Goal: Transaction & Acquisition: Purchase product/service

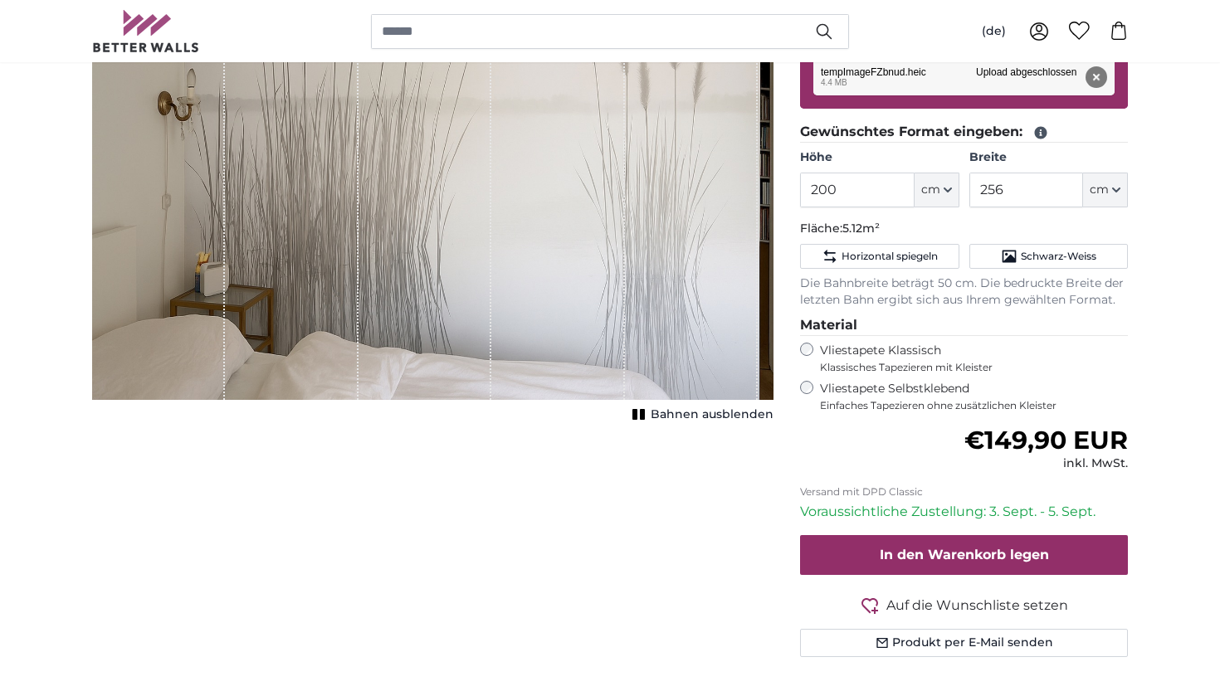
scroll to position [308, 0]
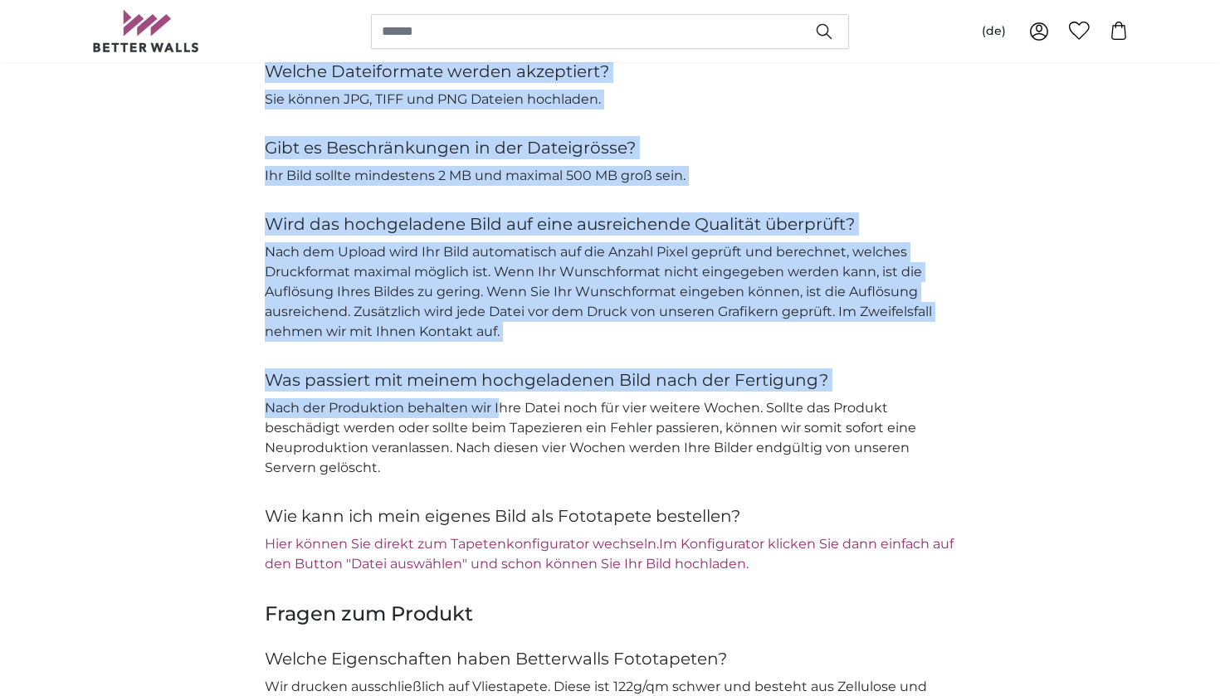
scroll to position [1750, 0]
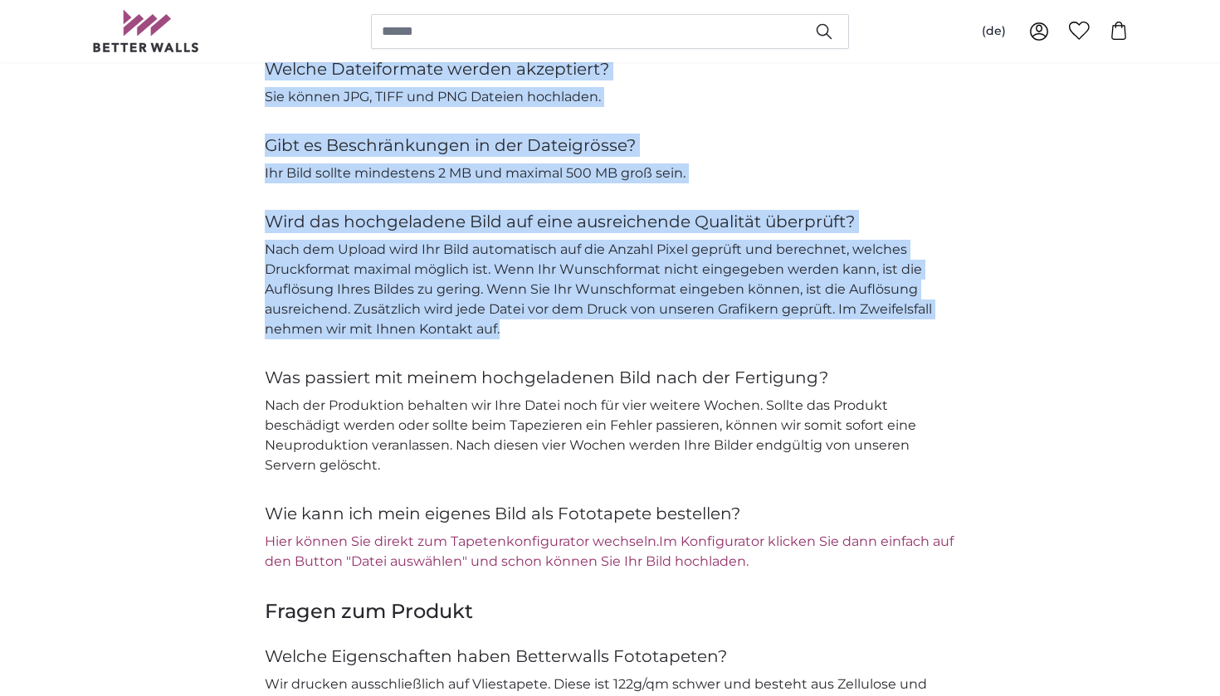
drag, startPoint x: 268, startPoint y: 272, endPoint x: 540, endPoint y: 317, distance: 275.9
copy div "Welche Dateiformate werden akzeptiert? Sie können JPG, TIFF und PNG Dateien hoc…"
click at [347, 210] on h4 "Wird das hochgeladene Bild auf eine ausreichende Qualität überprüft?" at bounding box center [610, 221] width 690 height 23
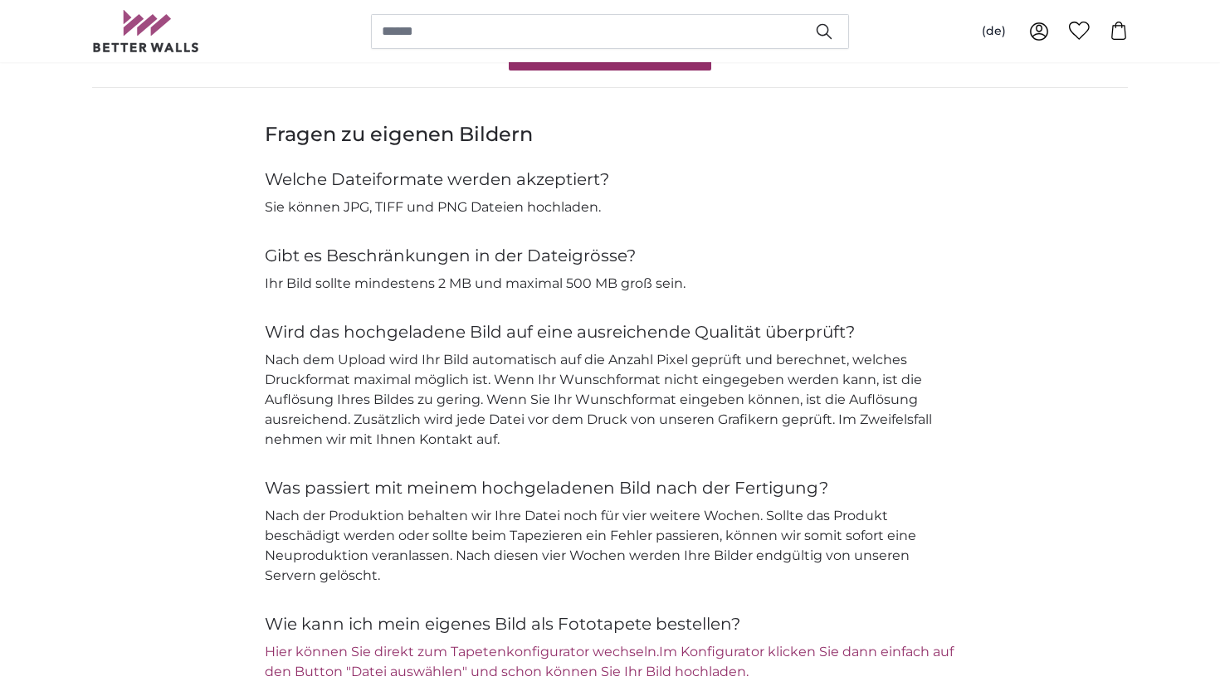
scroll to position [1615, 0]
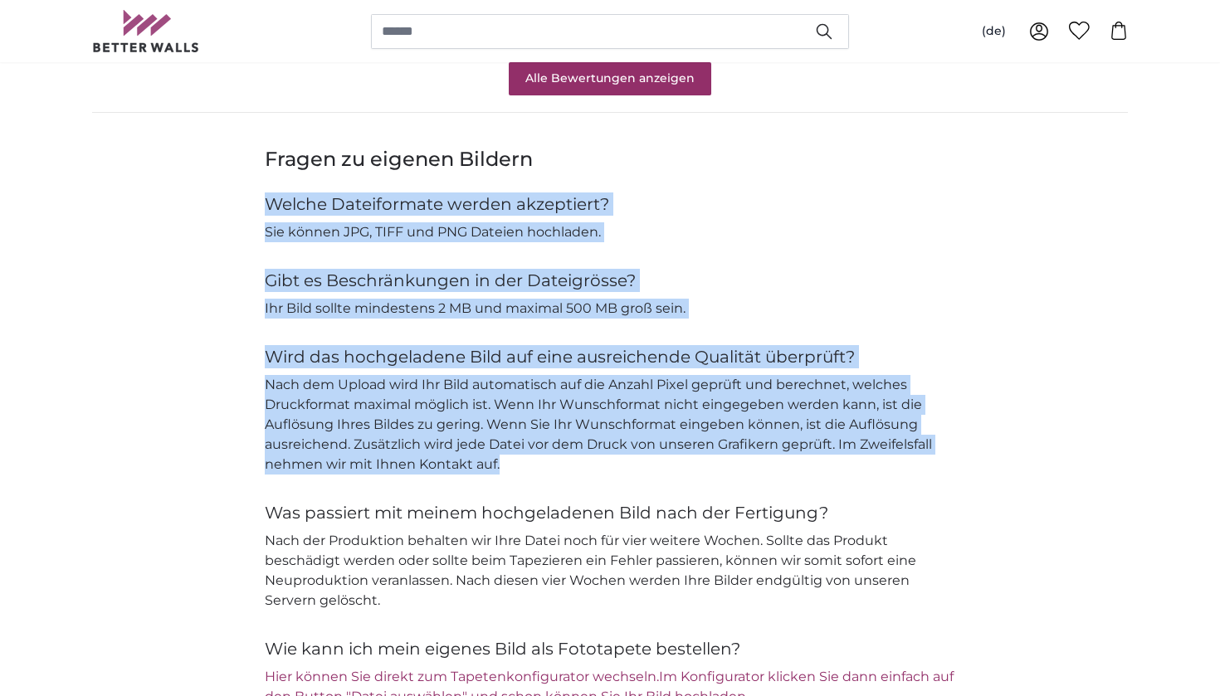
drag, startPoint x: 262, startPoint y: 186, endPoint x: 556, endPoint y: 445, distance: 391.6
click at [556, 445] on div "Fragen zu eigenen Bildern Welche Dateiformate werden akzeptiert? Sie können JPG…" at bounding box center [610, 426] width 1062 height 561
copy div "Welche Dateiformate werden akzeptiert? Sie können JPG, TIFF und PNG Dateien hoc…"
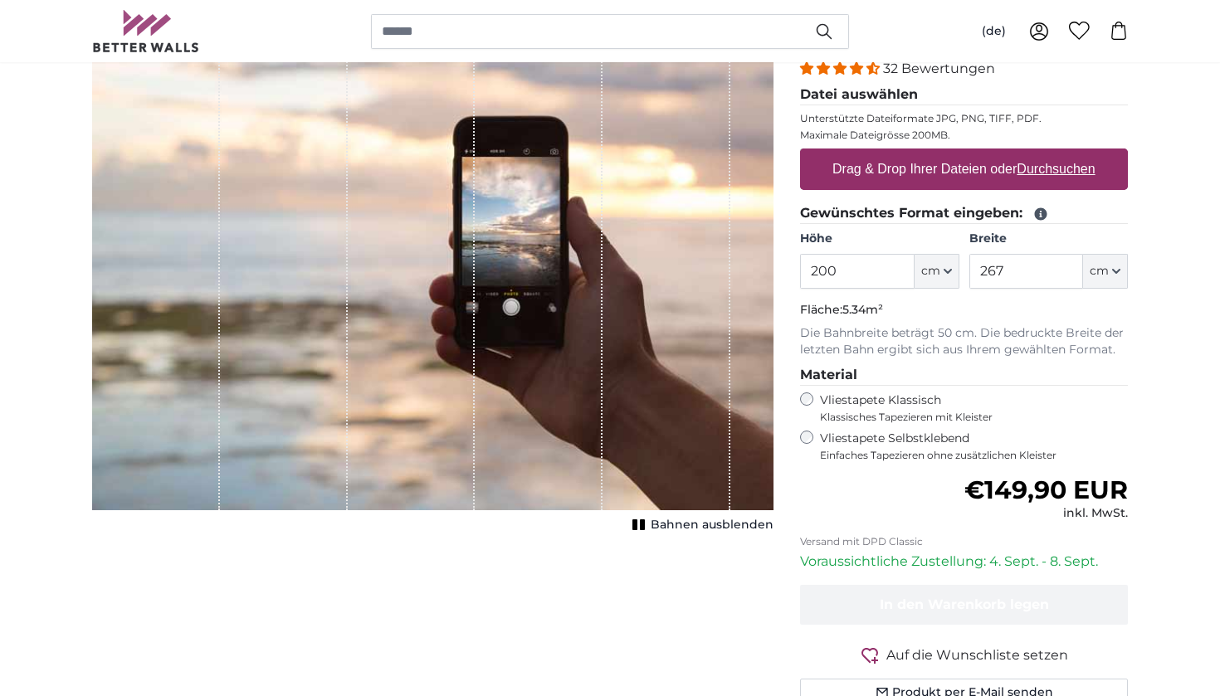
scroll to position [216, 0]
click at [847, 269] on input "200" at bounding box center [857, 272] width 114 height 35
type input "209"
click at [1027, 278] on input "267" at bounding box center [1026, 272] width 114 height 35
type input "268"
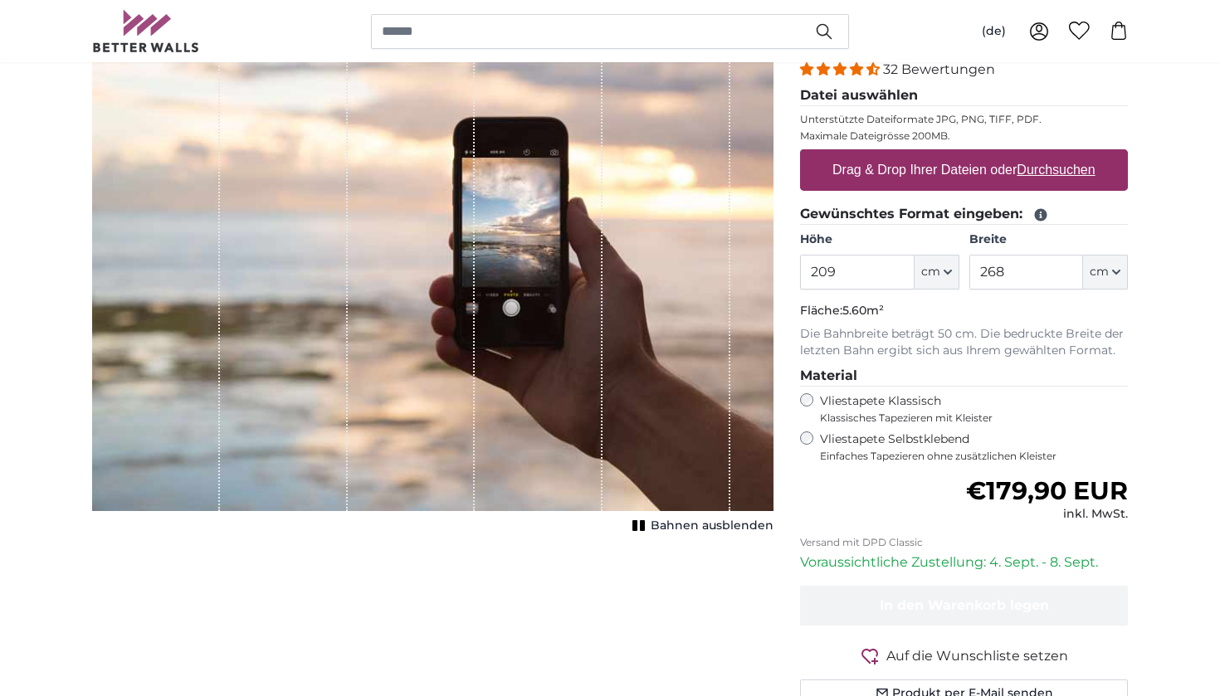
click at [952, 172] on label "Drag & Drop Ihrer Dateien oder Durchsuchen" at bounding box center [964, 170] width 276 height 33
click at [952, 154] on input "Drag & Drop Ihrer Dateien oder Durchsuchen" at bounding box center [964, 151] width 328 height 5
type input "**********"
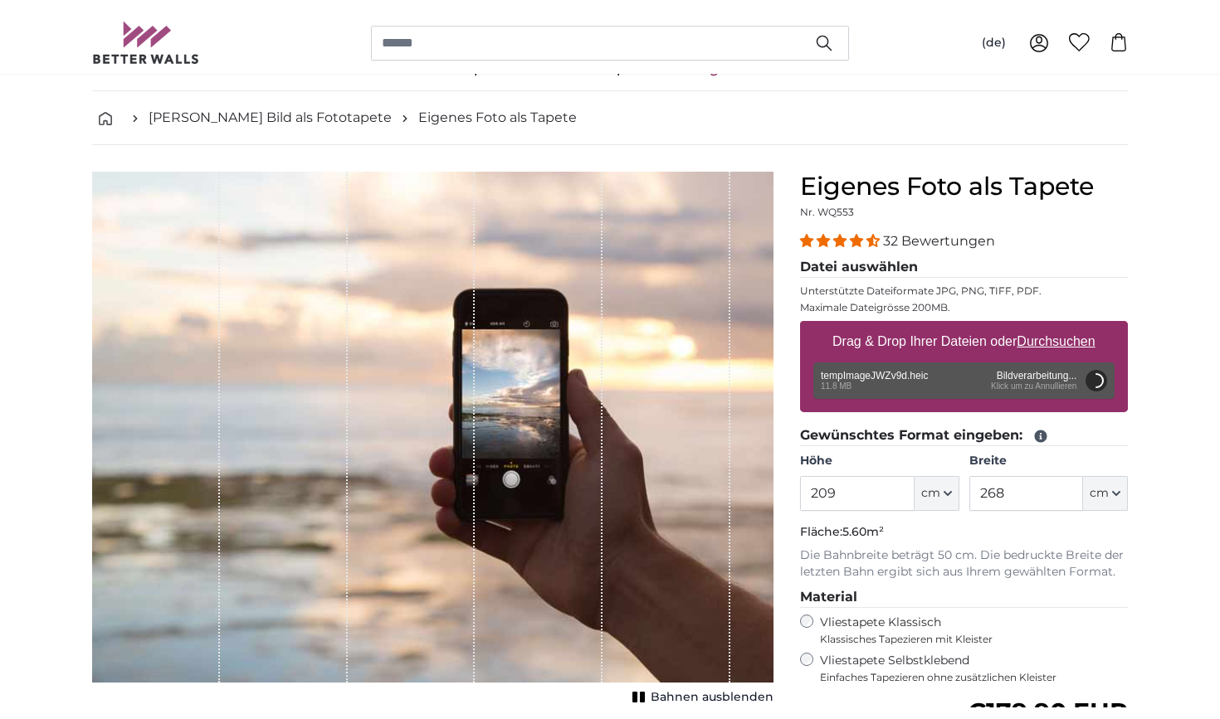
scroll to position [49, 0]
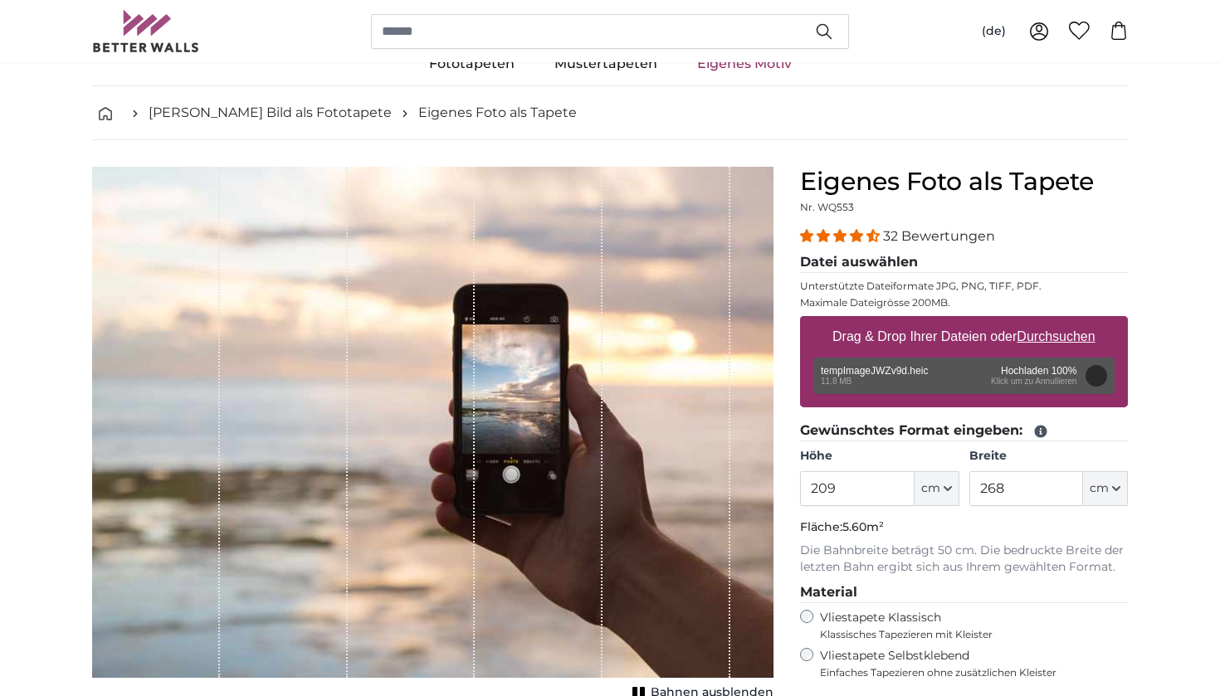
type input "200"
type input "156"
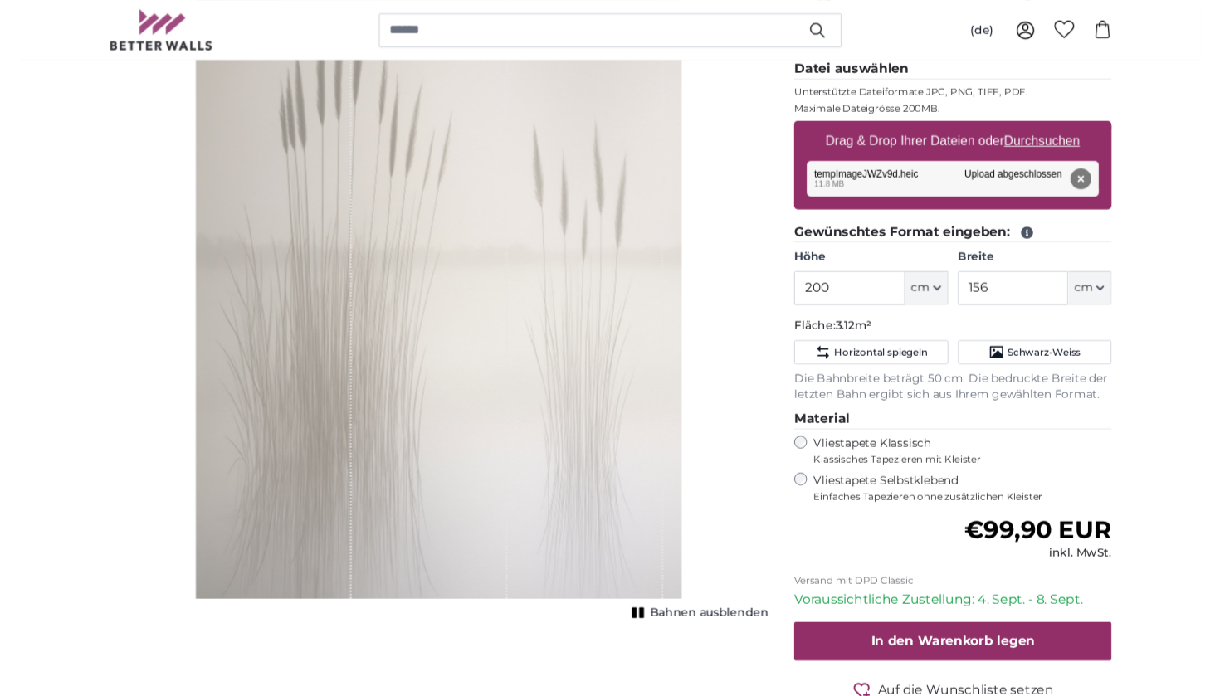
scroll to position [244, 0]
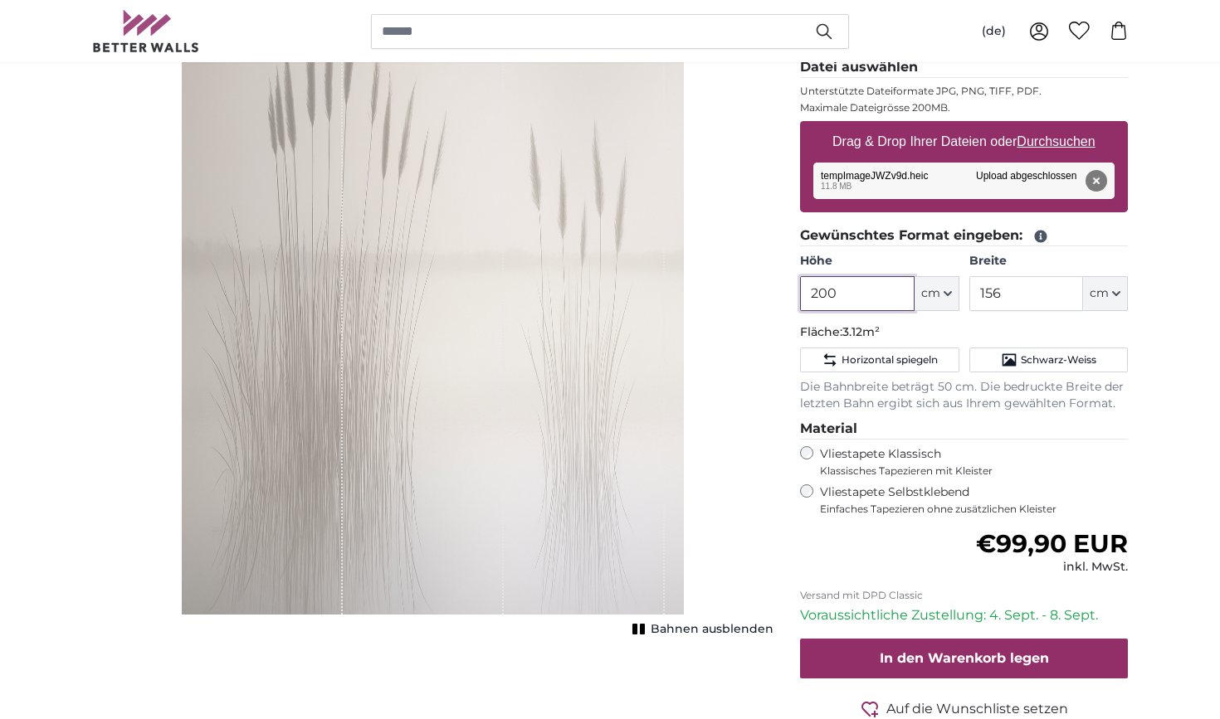
click at [856, 300] on input "200" at bounding box center [857, 293] width 114 height 35
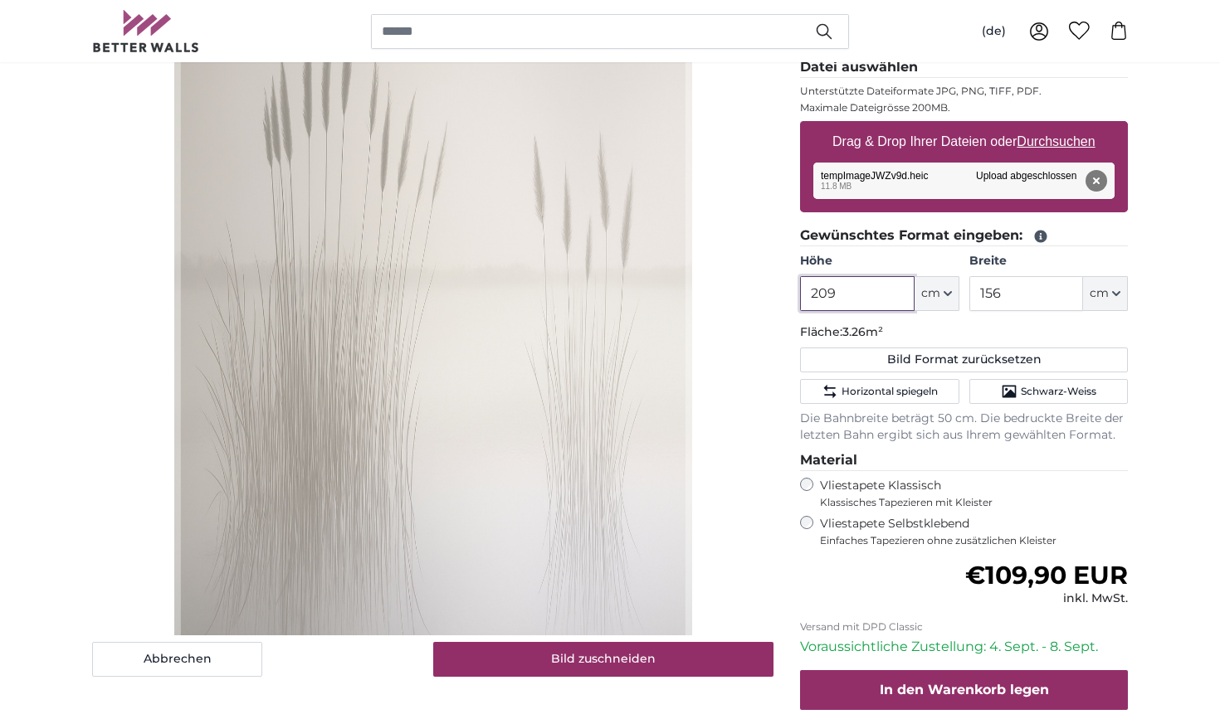
type input "209"
click at [1026, 295] on input "156" at bounding box center [1026, 293] width 114 height 35
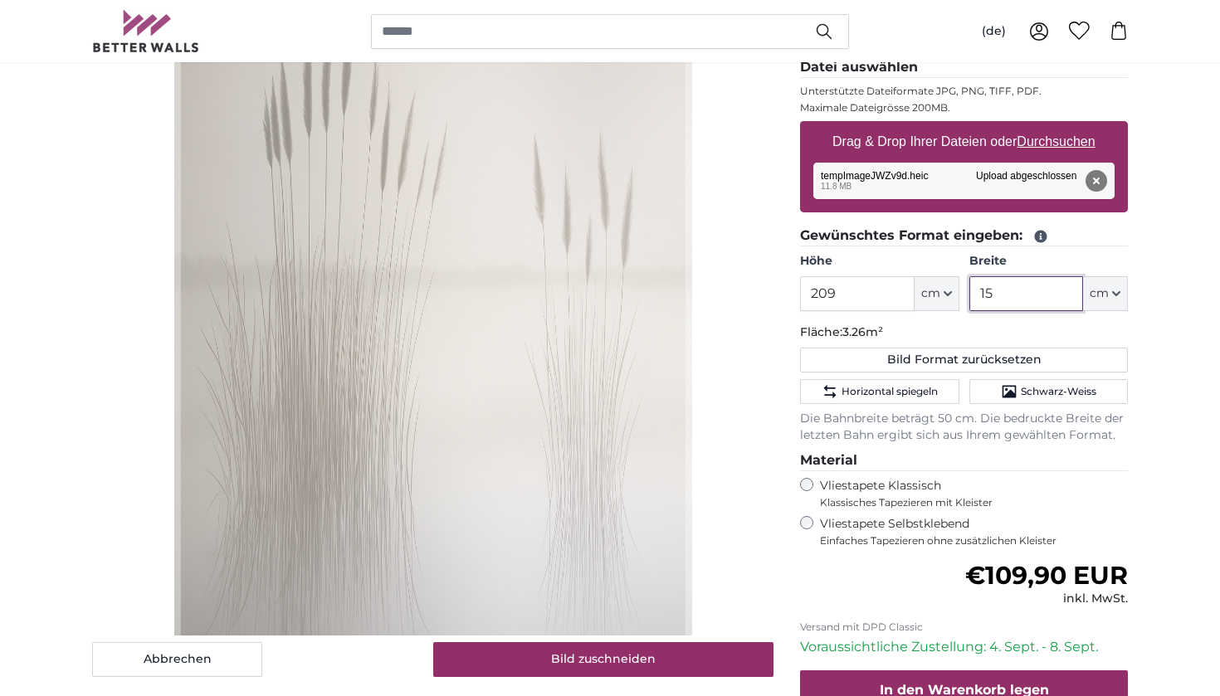
type input "1"
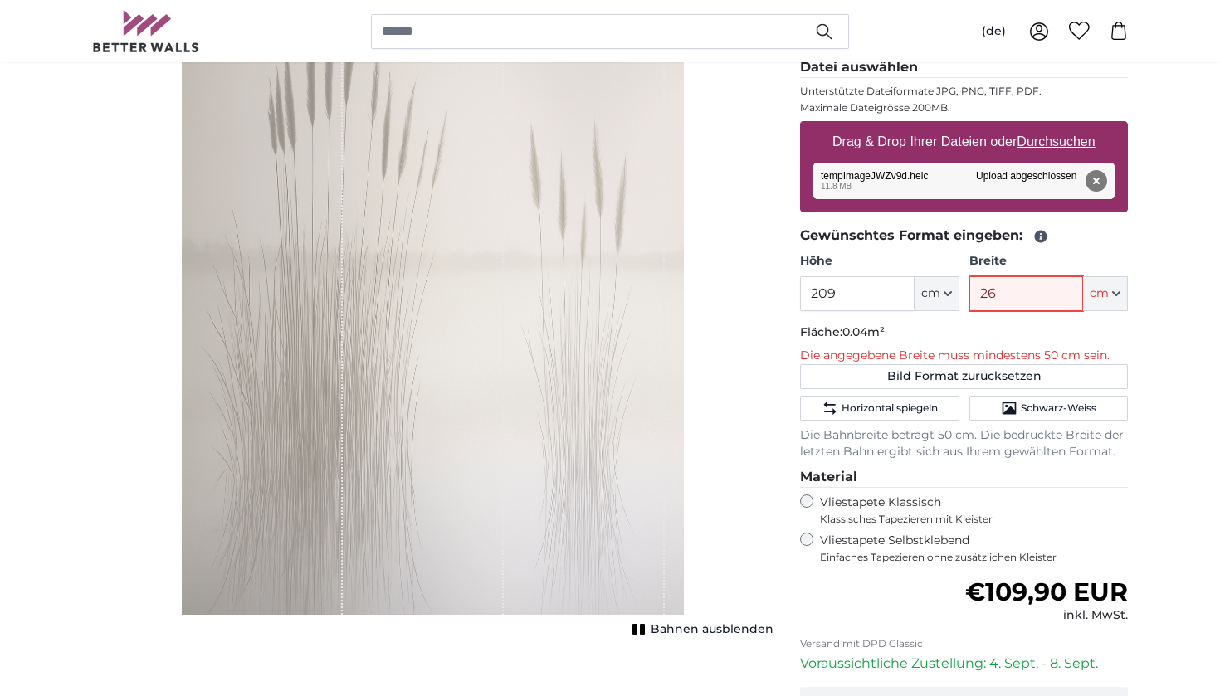
type input "268"
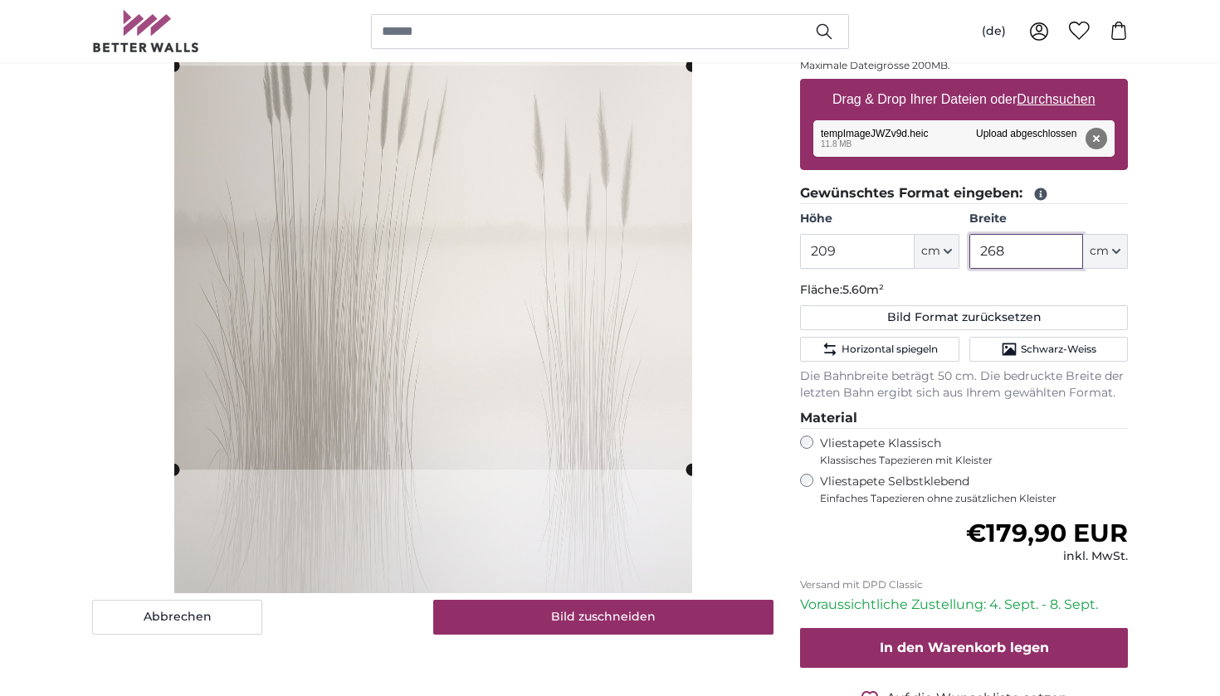
scroll to position [285, 0]
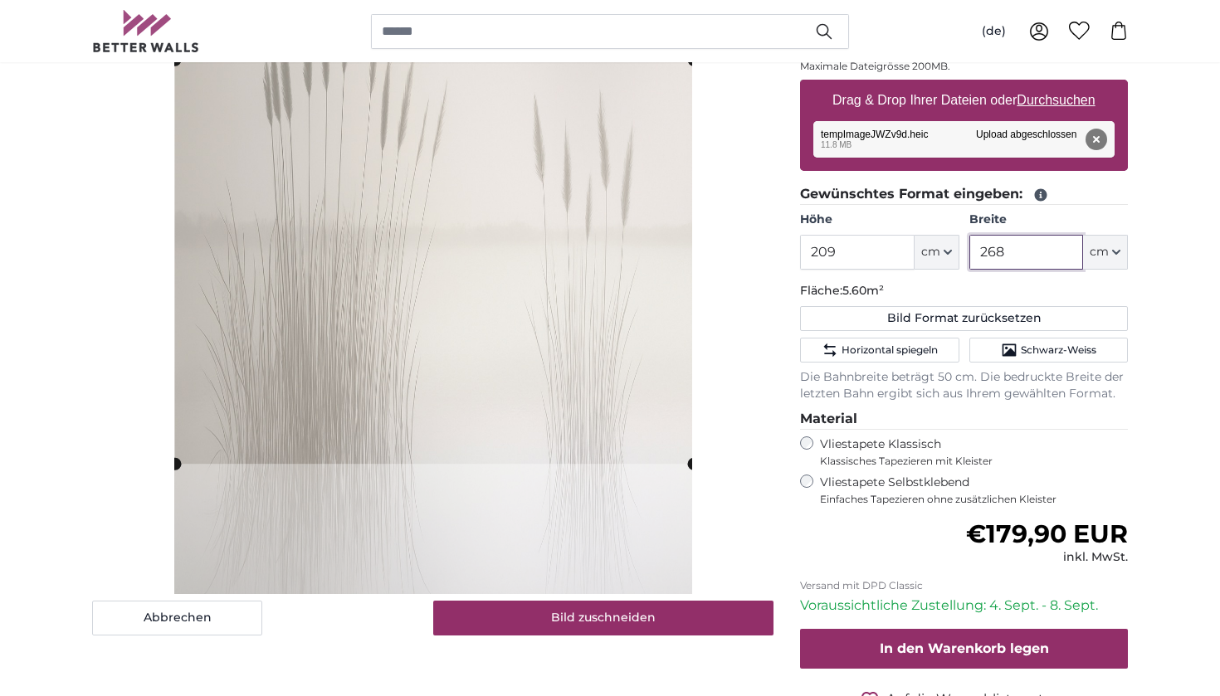
click at [563, 324] on cropper-handle at bounding box center [434, 262] width 518 height 404
type input "268"
drag, startPoint x: 881, startPoint y: 261, endPoint x: 804, endPoint y: 251, distance: 77.8
click at [804, 251] on input "209" at bounding box center [857, 252] width 114 height 35
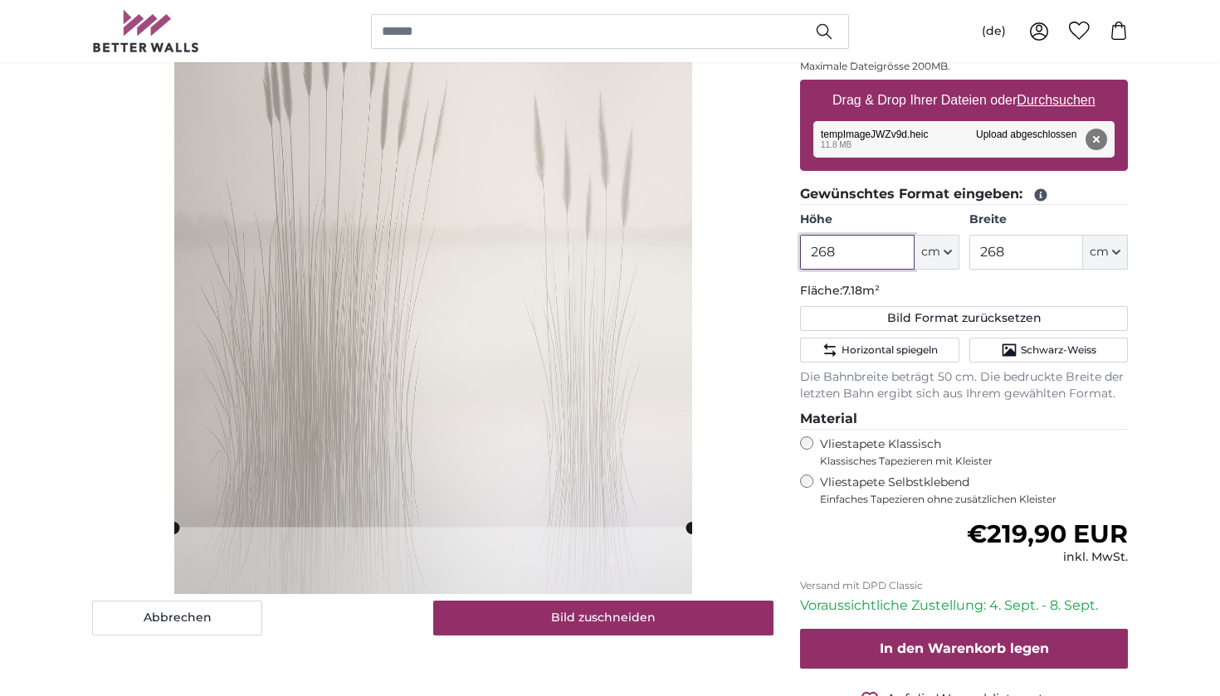
type input "268"
drag, startPoint x: 1052, startPoint y: 259, endPoint x: 985, endPoint y: 254, distance: 67.4
click at [985, 254] on input "268" at bounding box center [1026, 252] width 114 height 35
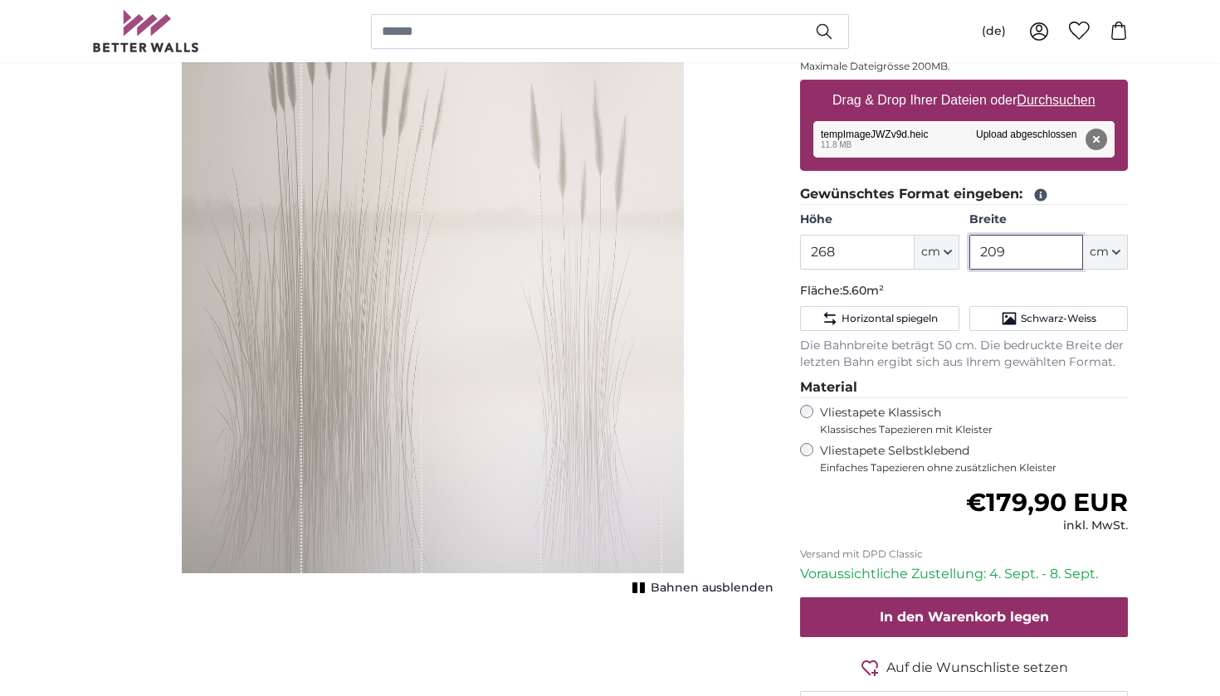
type input "209"
drag, startPoint x: 509, startPoint y: 280, endPoint x: 509, endPoint y: 298, distance: 17.4
click at [509, 298] on div "1 of 1" at bounding box center [482, 251] width 120 height 643
click at [617, 313] on div "1 of 1" at bounding box center [602, 251] width 120 height 643
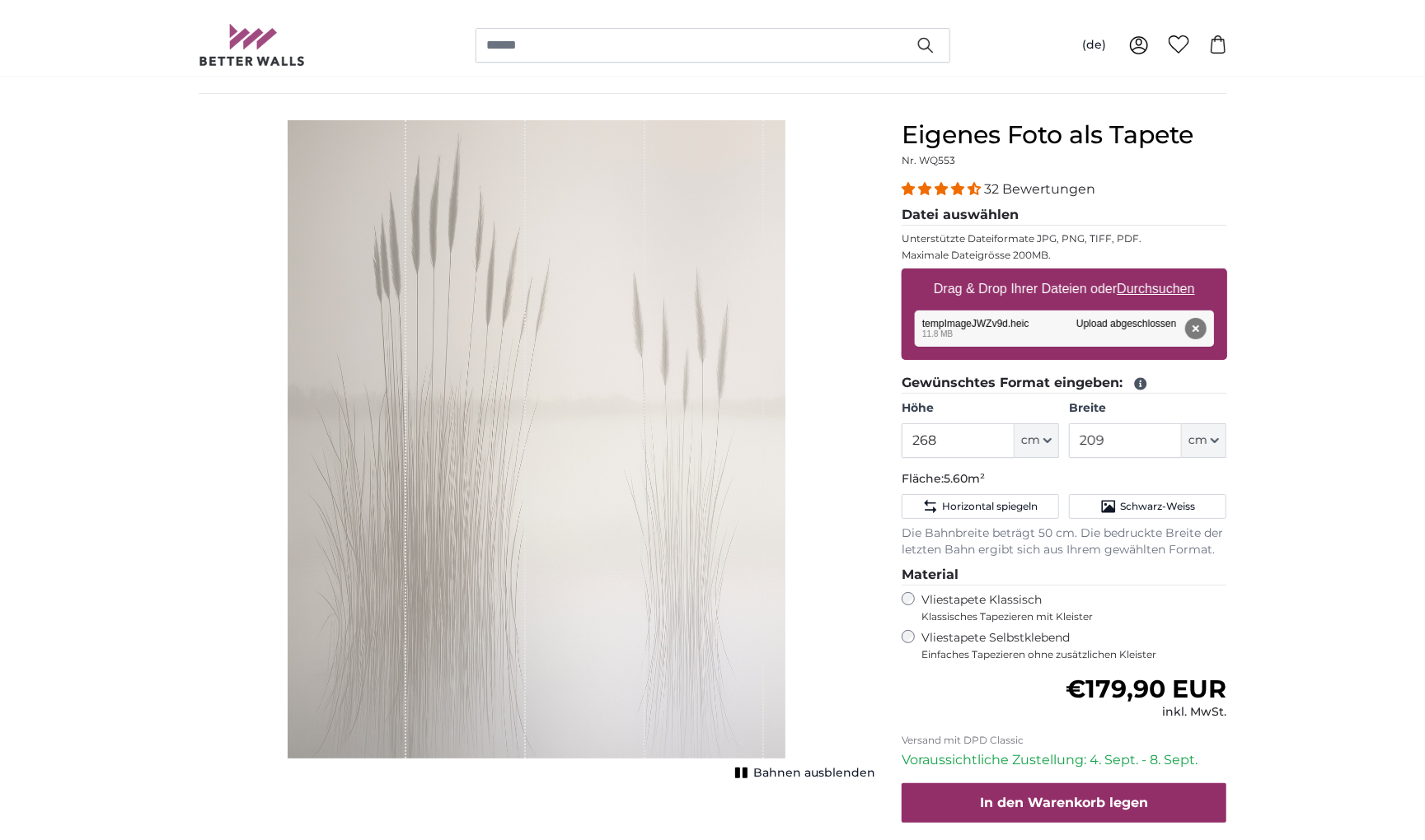
scroll to position [110, 0]
